Goal: Task Accomplishment & Management: Manage account settings

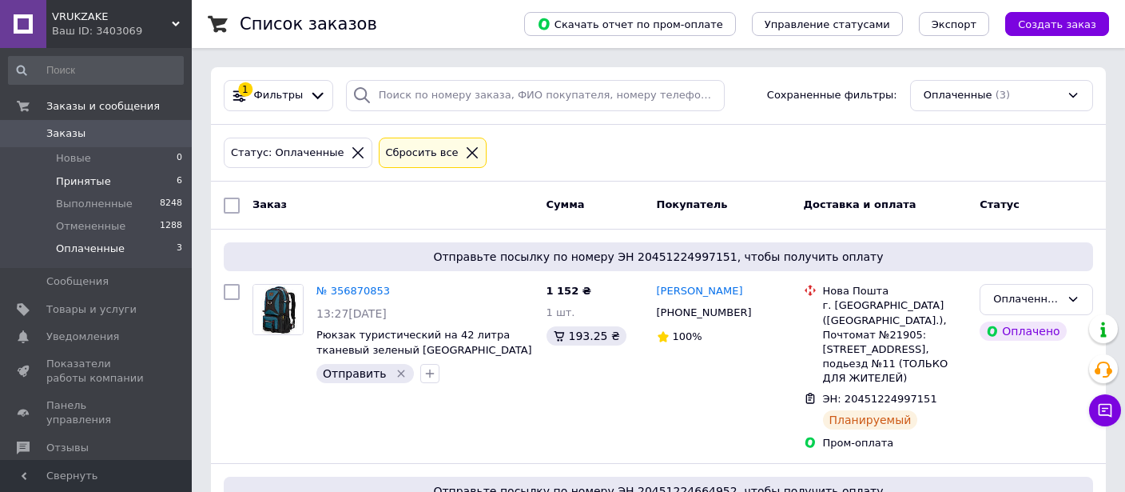
click at [93, 179] on span "Принятые" at bounding box center [83, 181] width 55 height 14
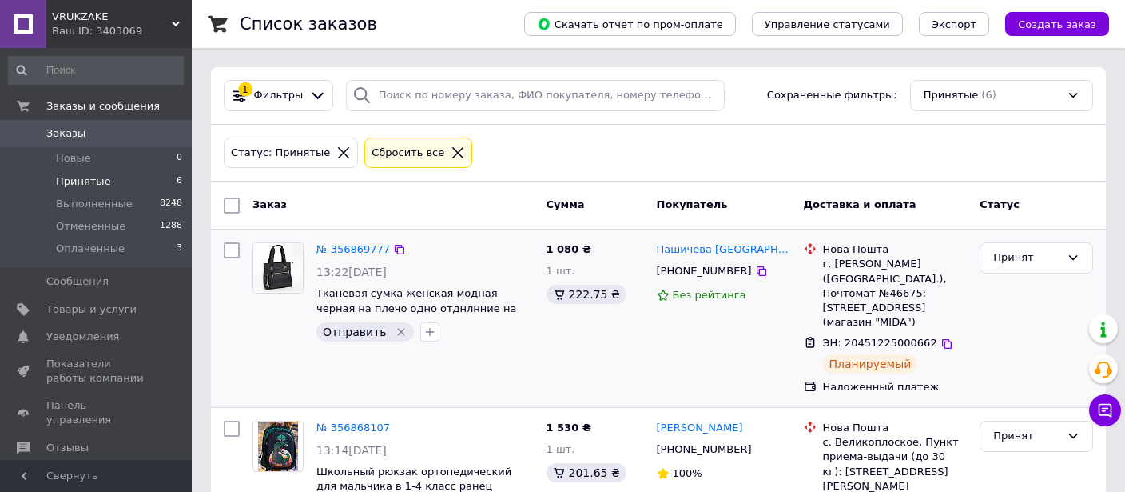
click at [345, 247] on link "№ 356869777" at bounding box center [354, 249] width 74 height 12
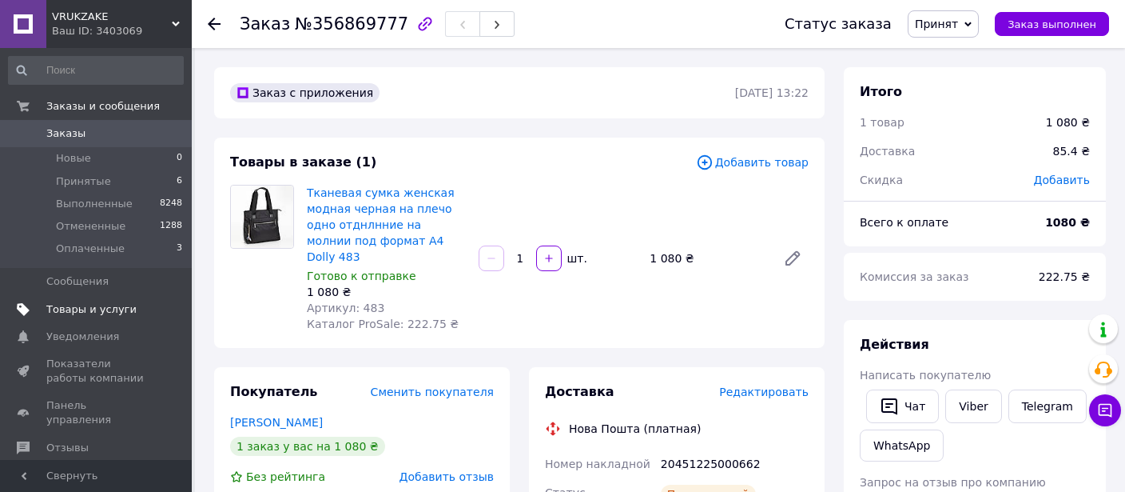
click at [82, 305] on span "Товары и услуги" at bounding box center [91, 309] width 90 height 14
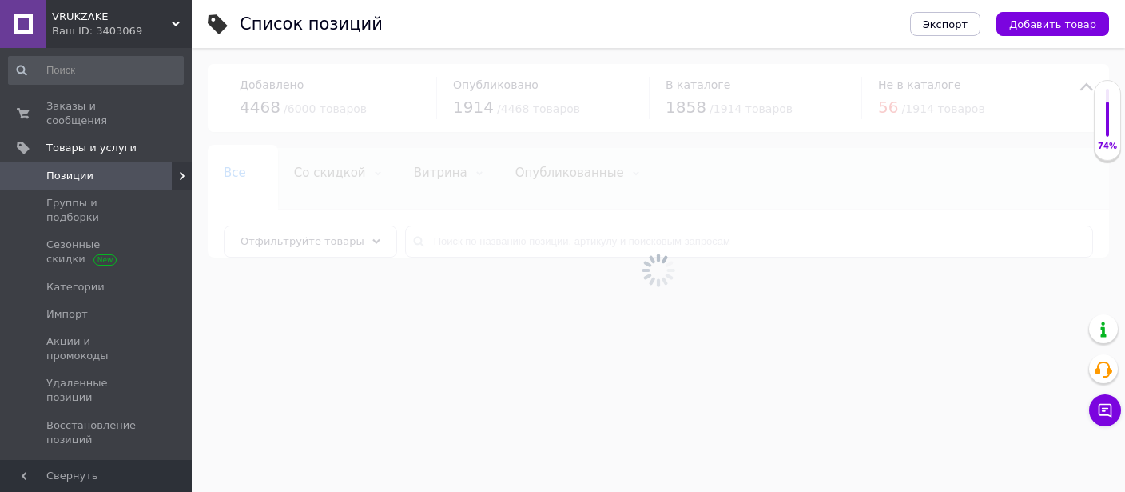
click at [488, 237] on div at bounding box center [659, 270] width 934 height 444
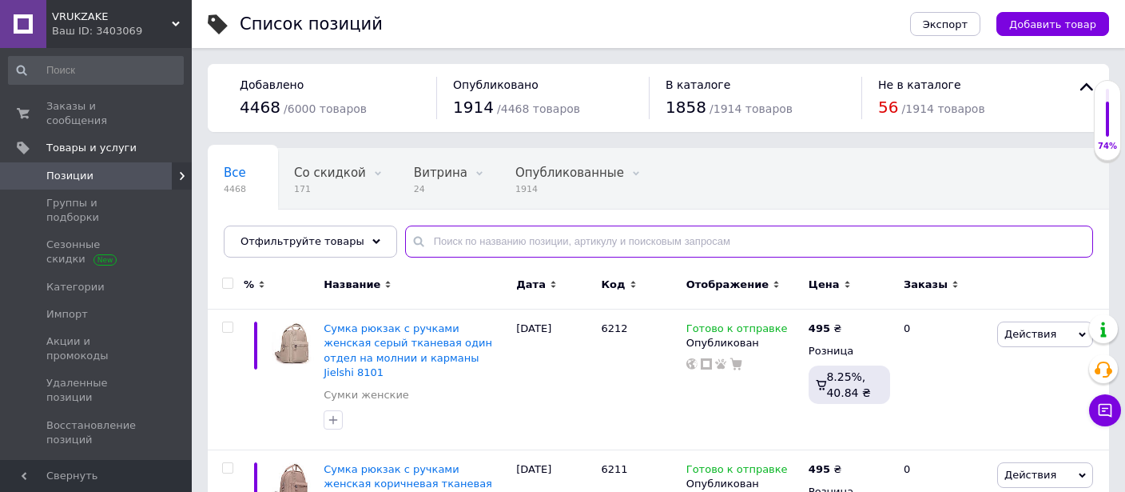
click at [488, 237] on input "text" at bounding box center [749, 241] width 688 height 32
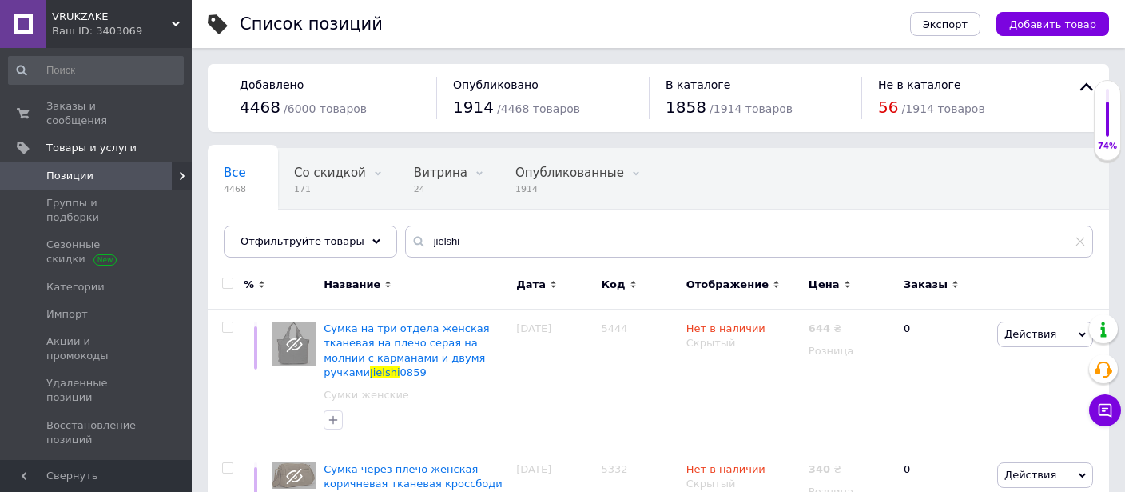
click at [733, 281] on span "Отображение" at bounding box center [728, 284] width 82 height 14
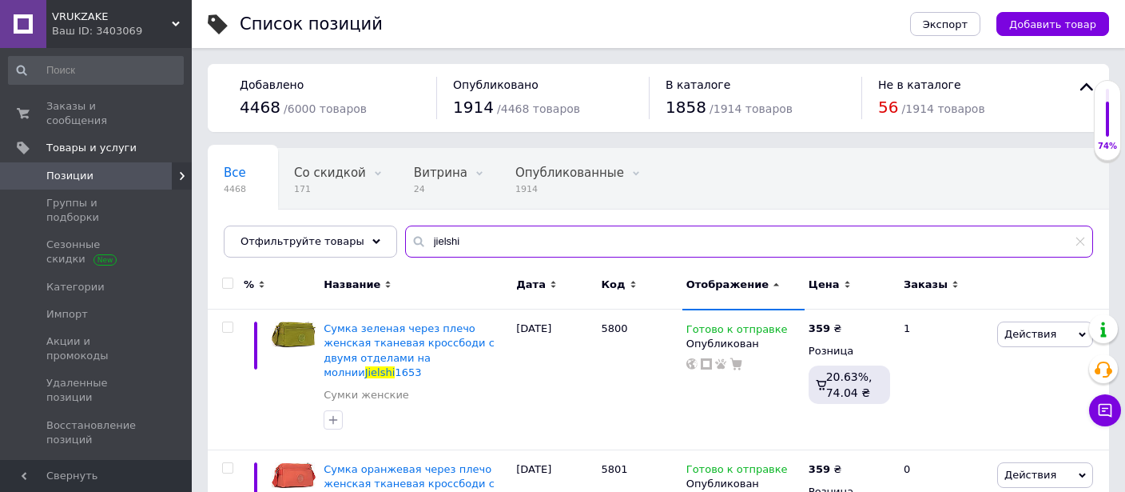
click at [566, 241] on input "jielshi" at bounding box center [749, 241] width 688 height 32
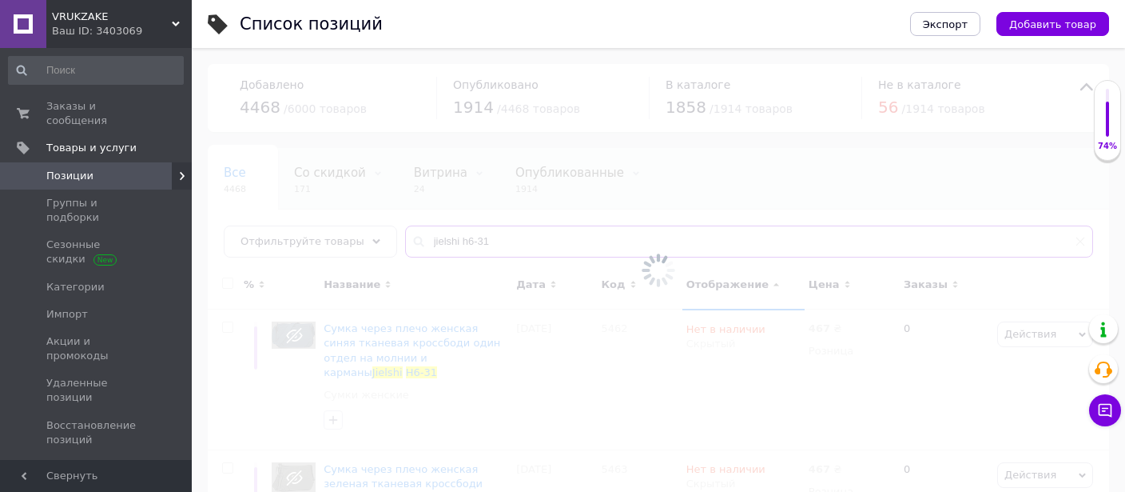
type input "jielshi h6-31"
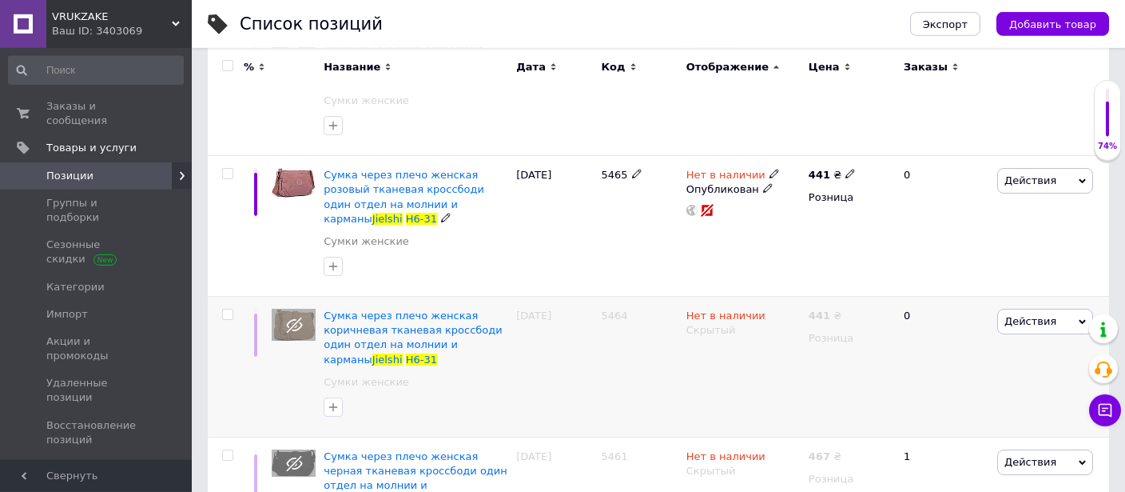
scroll to position [476, 0]
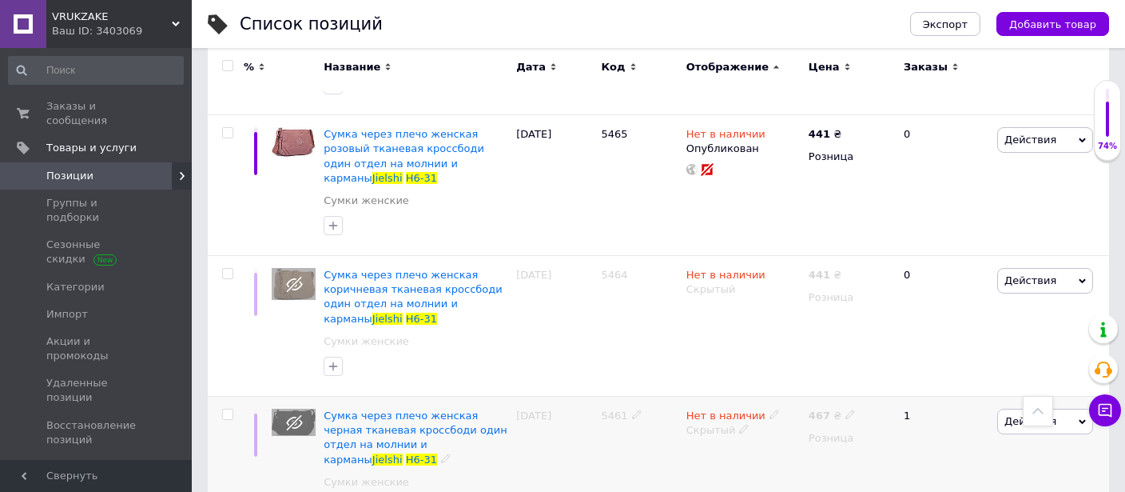
click at [229, 409] on input "checkbox" at bounding box center [227, 414] width 10 height 10
checkbox input "true"
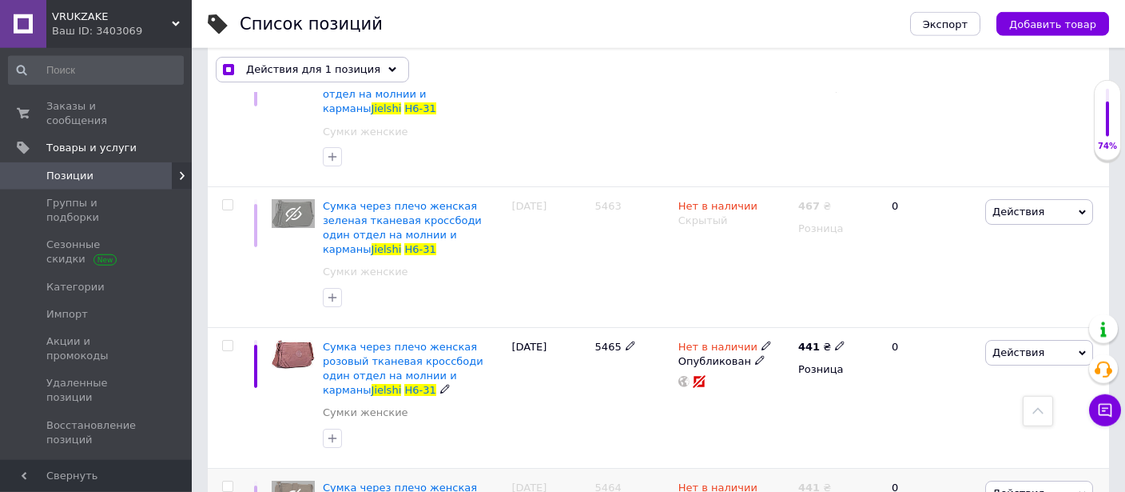
scroll to position [137, 0]
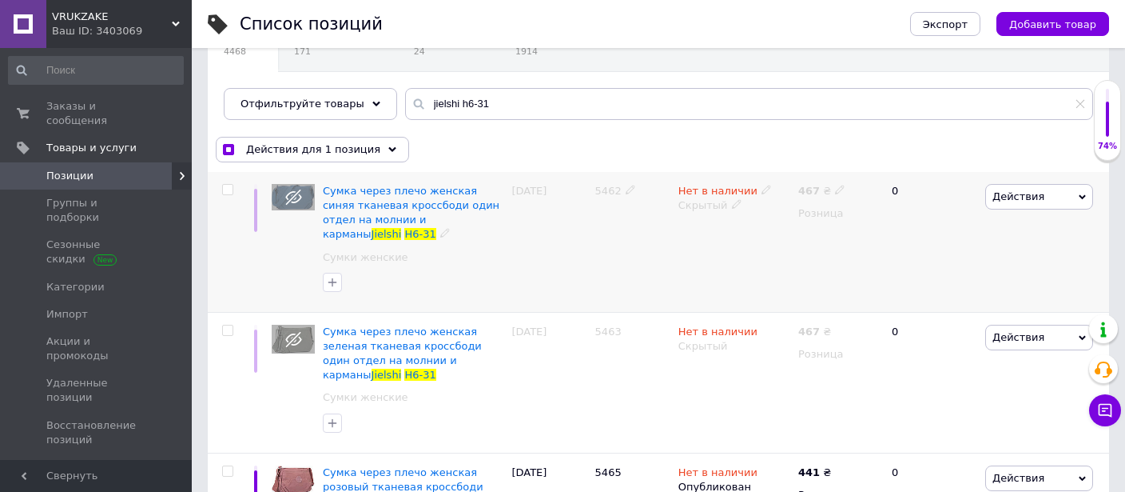
click at [226, 185] on input "checkbox" at bounding box center [227, 190] width 10 height 10
checkbox input "true"
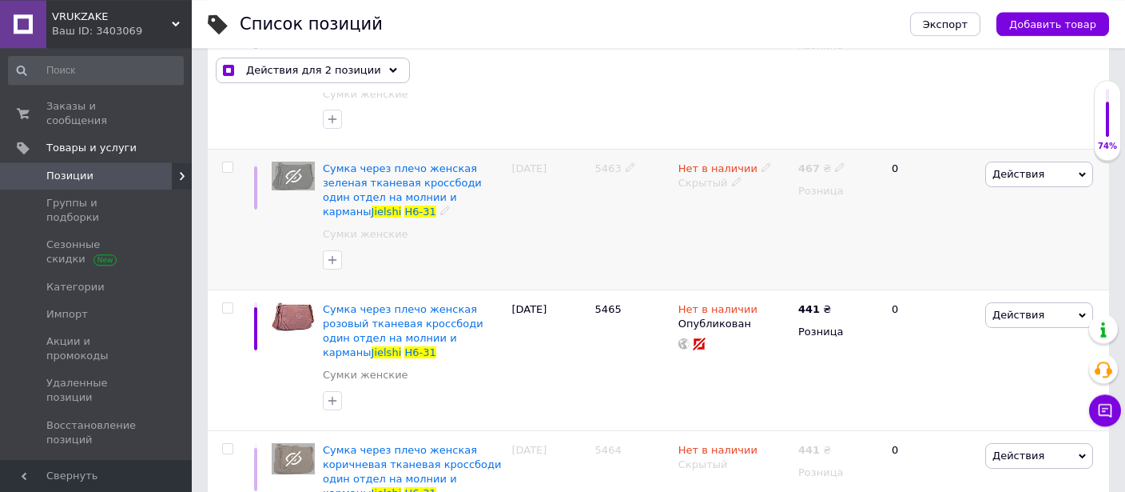
scroll to position [306, 0]
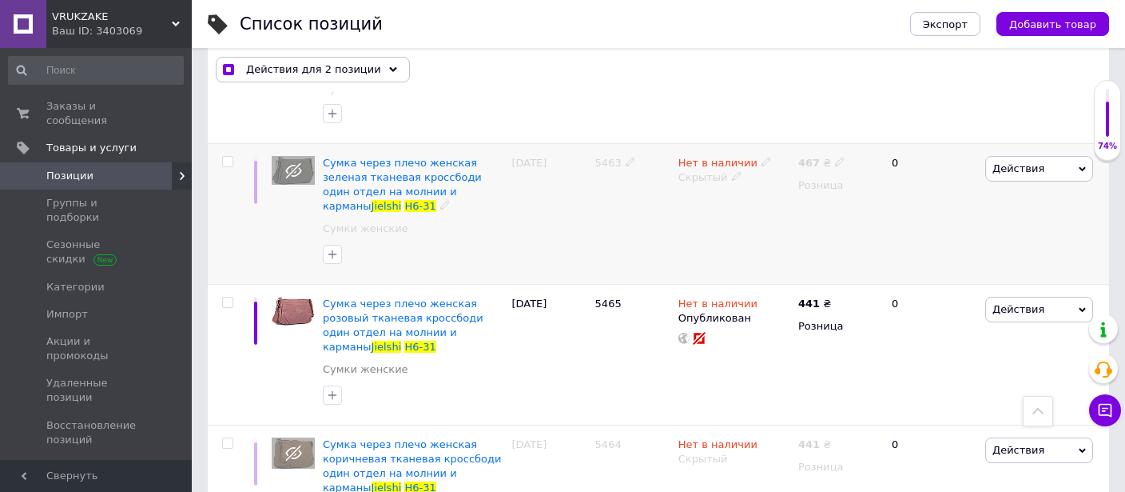
click at [225, 157] on input "checkbox" at bounding box center [227, 162] width 10 height 10
checkbox input "true"
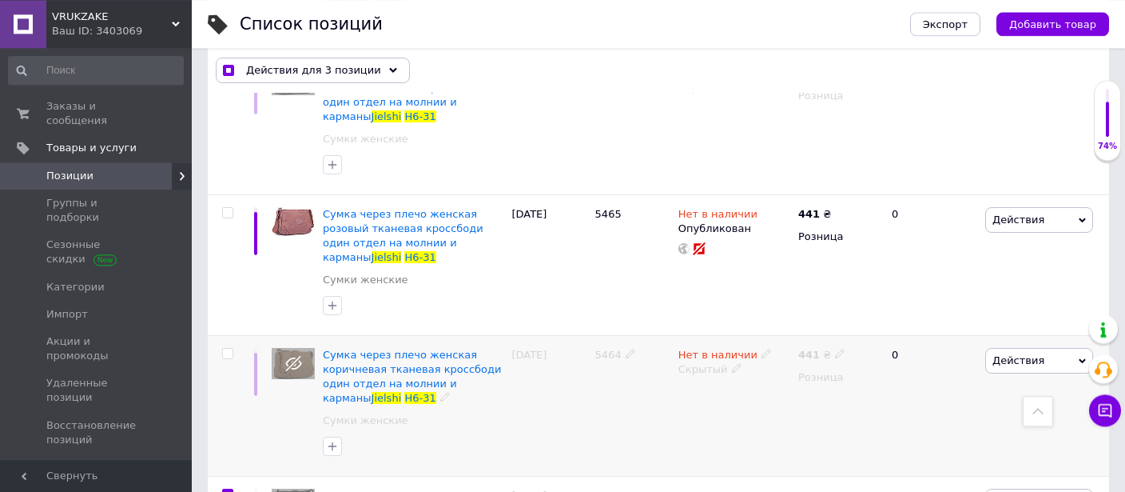
scroll to position [391, 0]
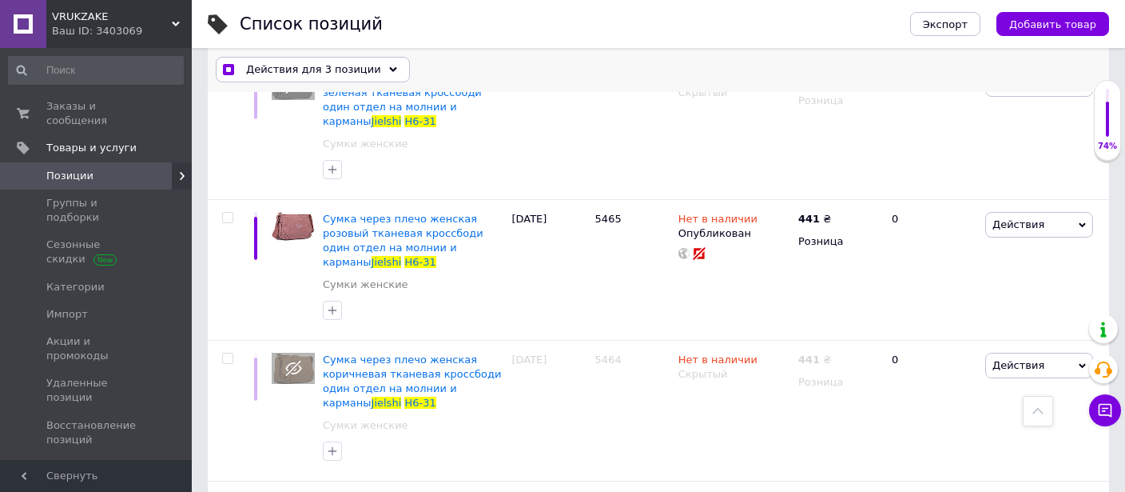
click at [344, 72] on span "Действия для 3 позиции" at bounding box center [313, 70] width 135 height 14
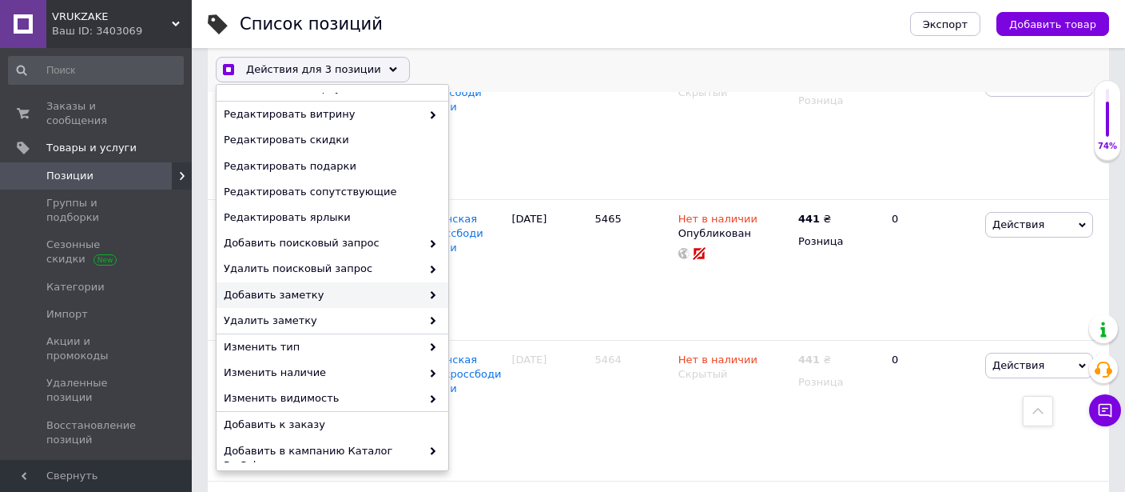
scroll to position [161, 0]
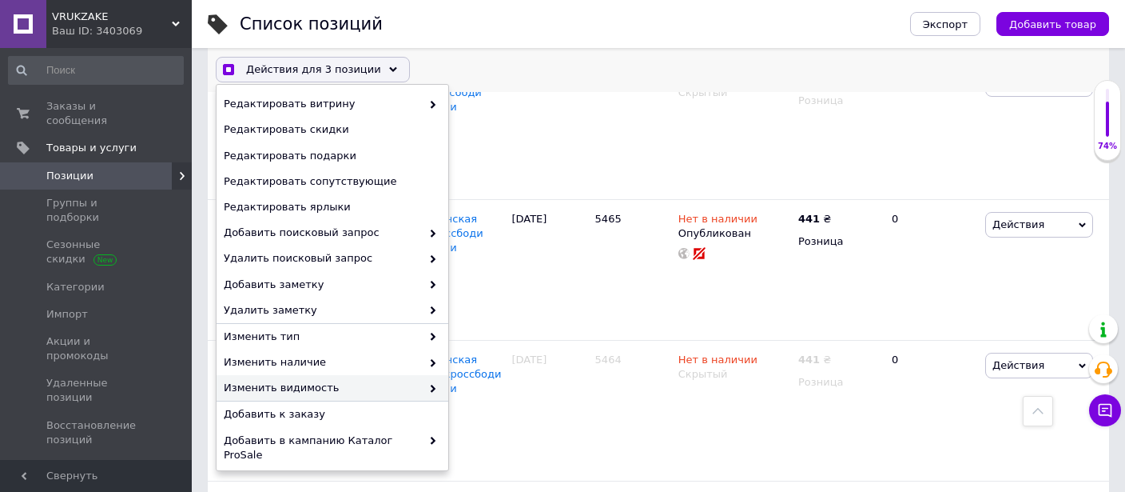
click at [366, 384] on span "Изменить видимость" at bounding box center [322, 388] width 197 height 14
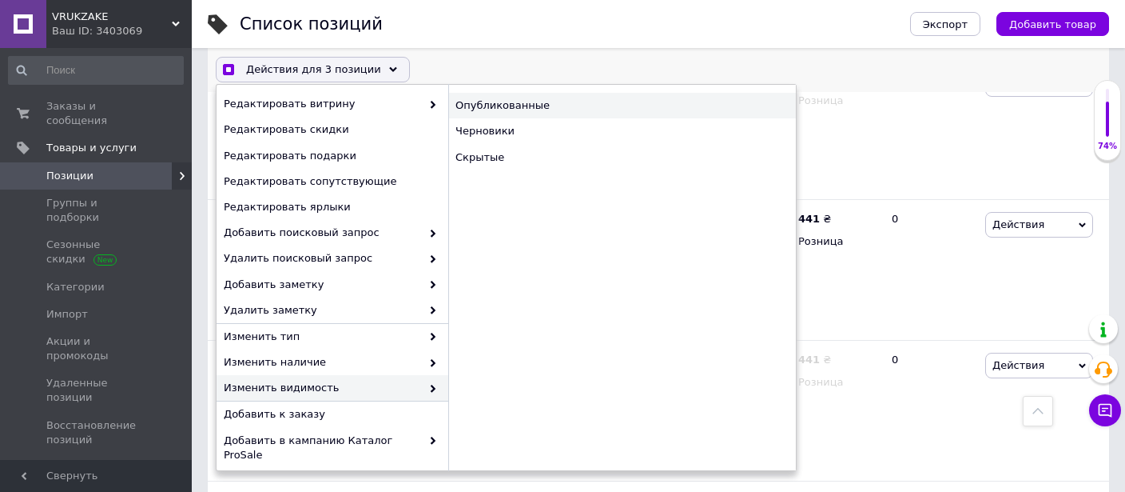
checkbox input "true"
click at [519, 108] on div "Опубликованные" at bounding box center [622, 107] width 348 height 26
checkbox input "false"
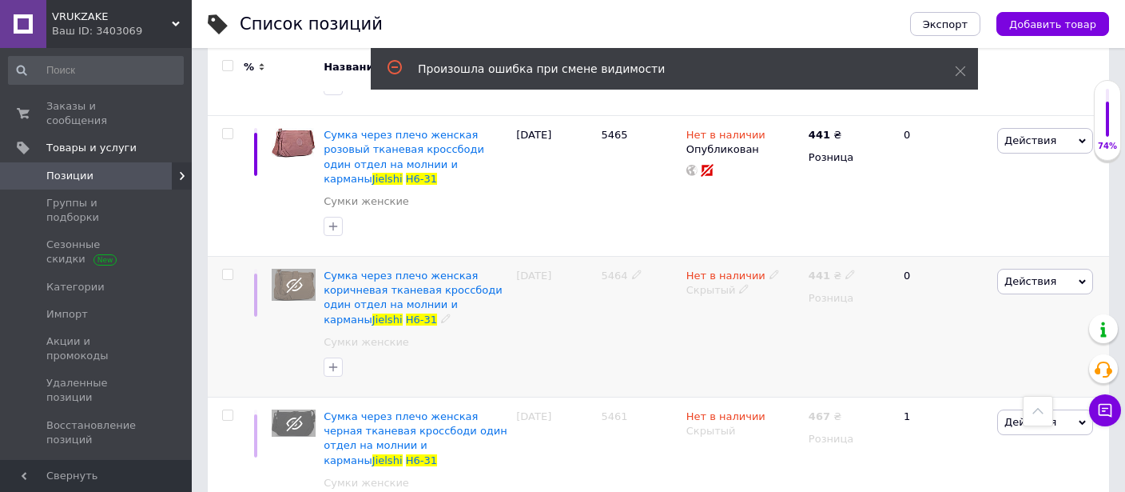
scroll to position [476, 0]
click at [770, 408] on span at bounding box center [775, 413] width 10 height 11
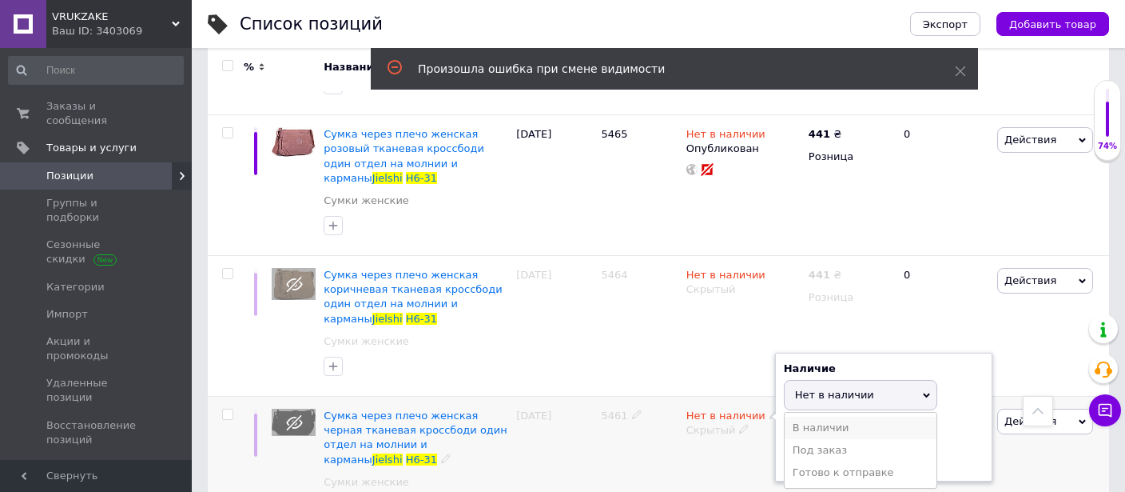
click at [815, 416] on li "В наличии" at bounding box center [861, 427] width 152 height 22
drag, startPoint x: 829, startPoint y: 357, endPoint x: 840, endPoint y: 395, distance: 40.0
click at [829, 380] on span "В наличии" at bounding box center [860, 395] width 153 height 30
click at [846, 461] on li "Готово к отправке" at bounding box center [861, 472] width 152 height 22
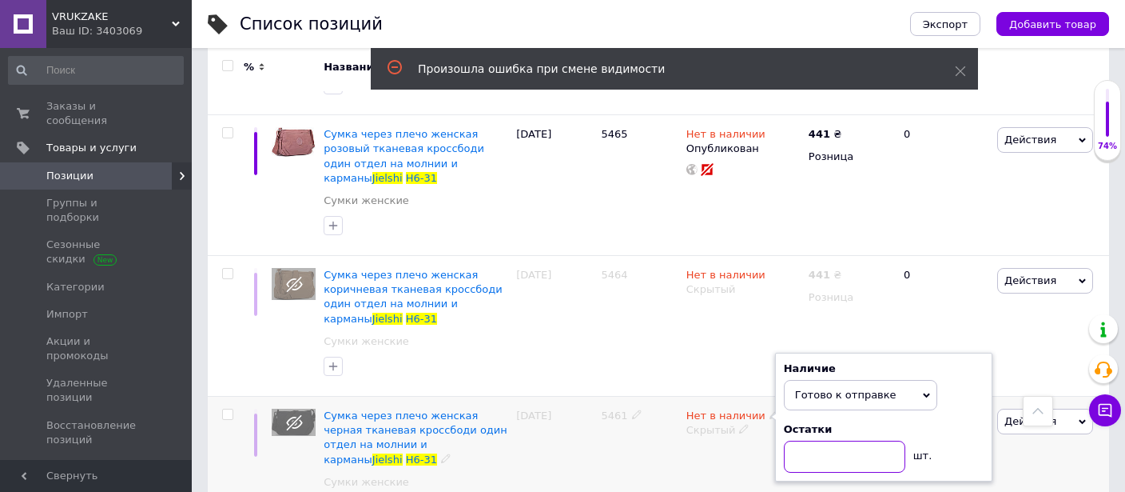
click at [828, 440] on input at bounding box center [844, 456] width 121 height 32
drag, startPoint x: 704, startPoint y: 401, endPoint x: 709, endPoint y: 394, distance: 8.6
click at [703, 401] on div "Нет в наличии Наличие Готово к отправке В наличии Нет в наличии Под заказ Остат…" at bounding box center [744, 466] width 122 height 140
click at [739, 424] on icon at bounding box center [744, 429] width 10 height 10
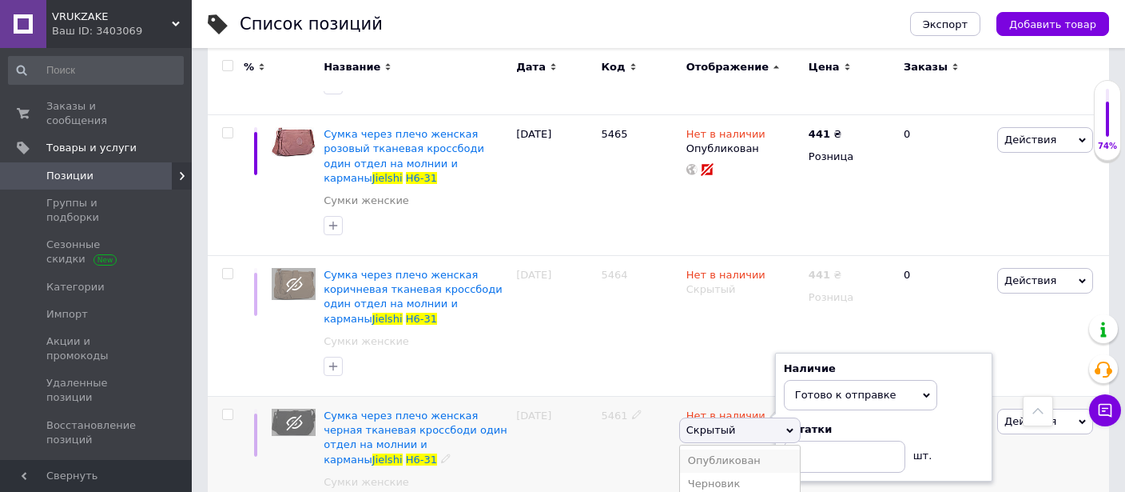
click at [743, 449] on li "Опубликован" at bounding box center [740, 460] width 120 height 22
click at [653, 406] on div "5461" at bounding box center [639, 466] width 85 height 140
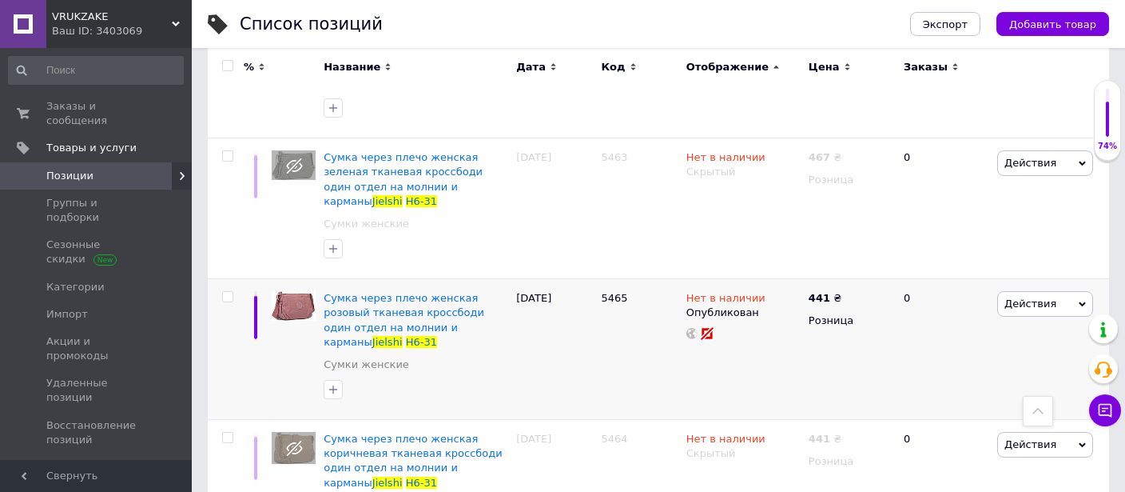
scroll to position [307, 0]
